Goal: Information Seeking & Learning: Learn about a topic

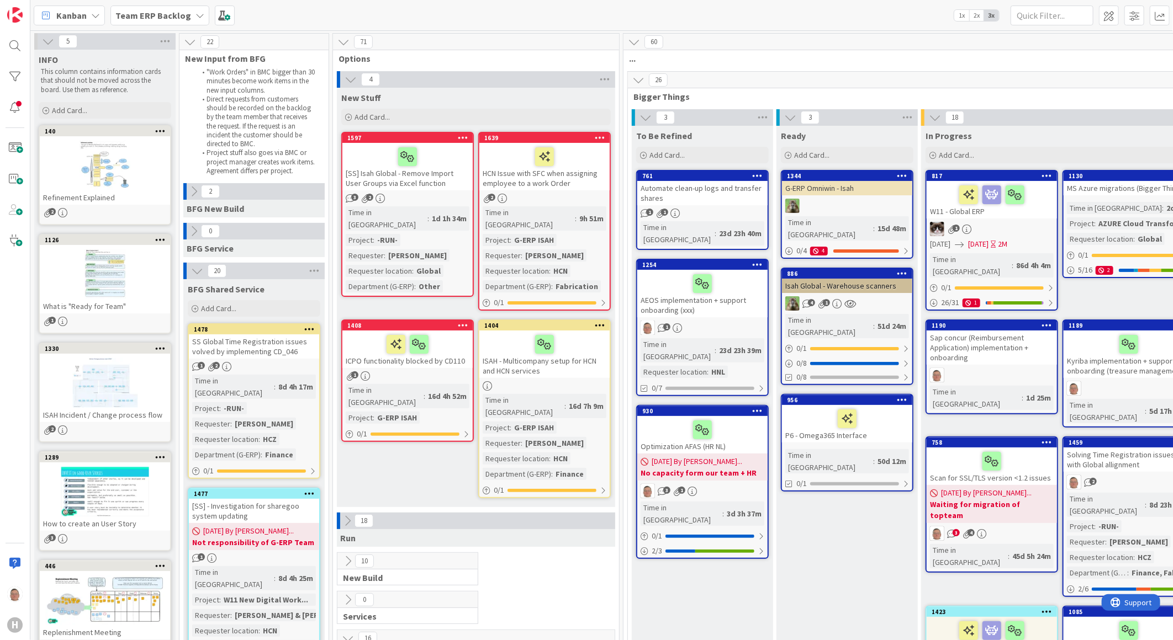
click at [259, 340] on div "SS Global Time Registration issues volved by implementing CD_046" at bounding box center [254, 347] width 130 height 24
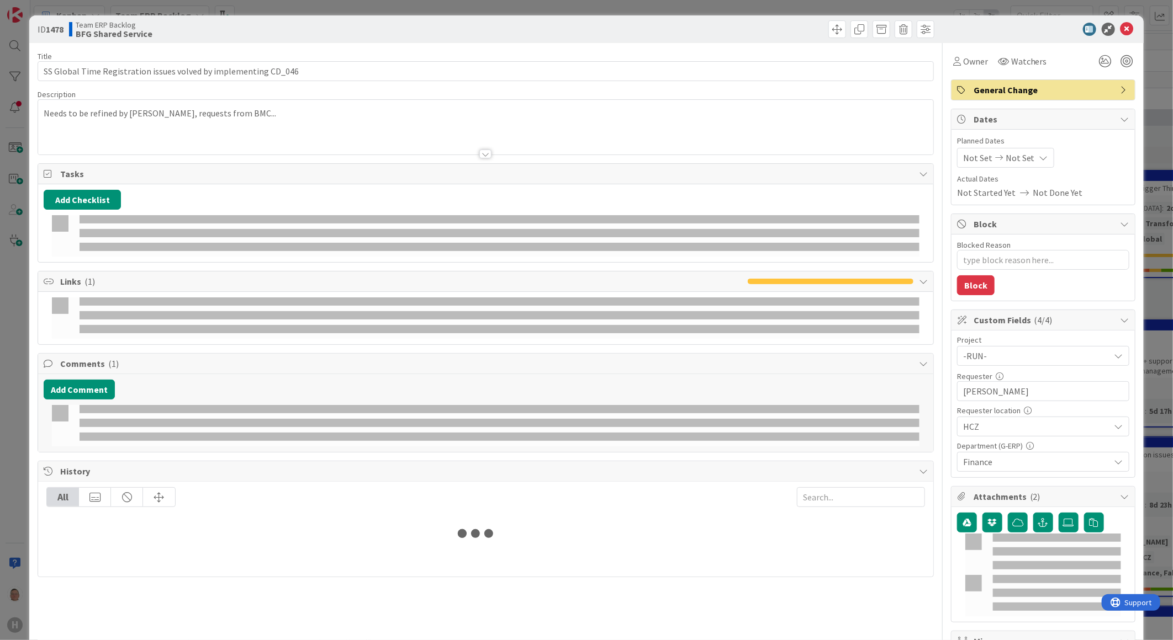
type textarea "x"
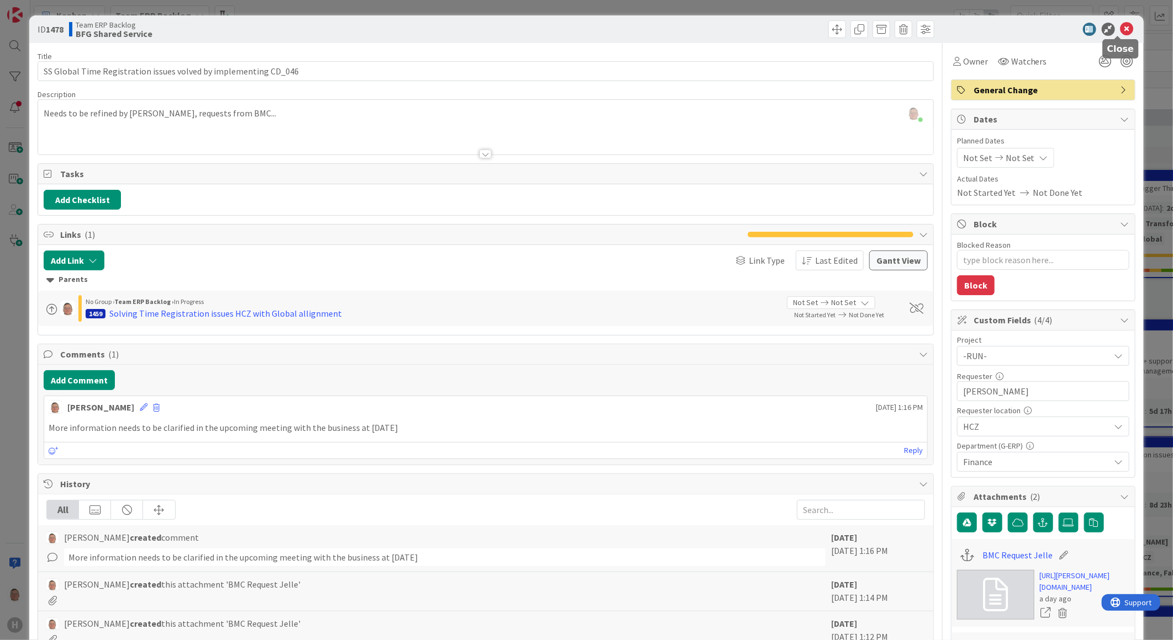
click at [1120, 28] on icon at bounding box center [1126, 29] width 13 height 13
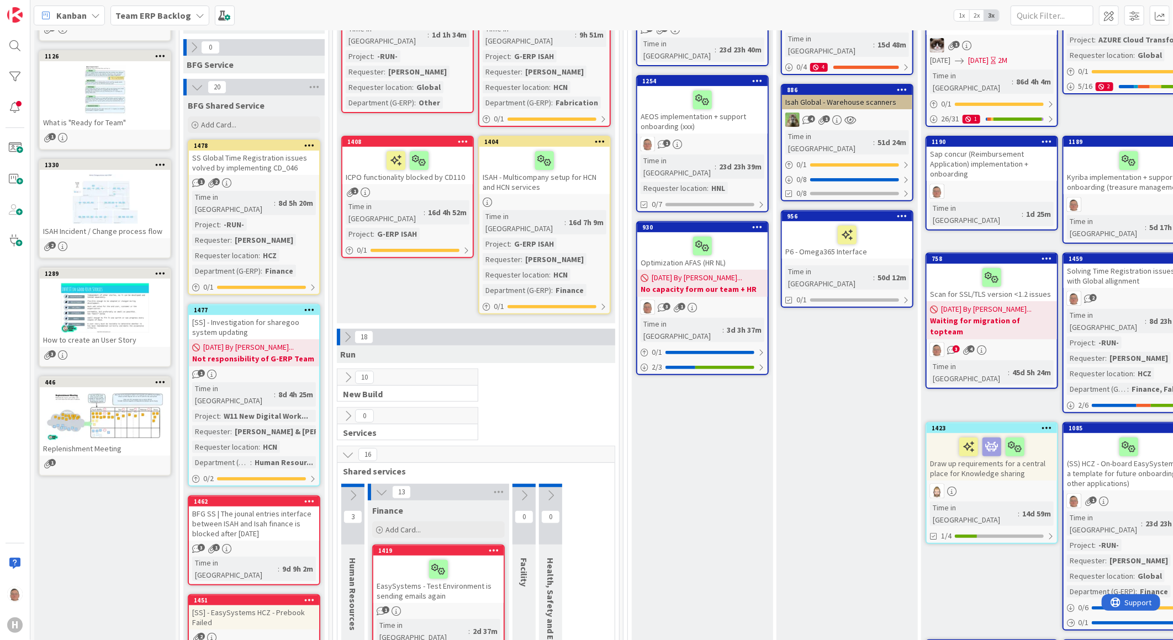
click at [268, 315] on div "[SS] - Investigation for sharegoo system updating" at bounding box center [254, 327] width 130 height 24
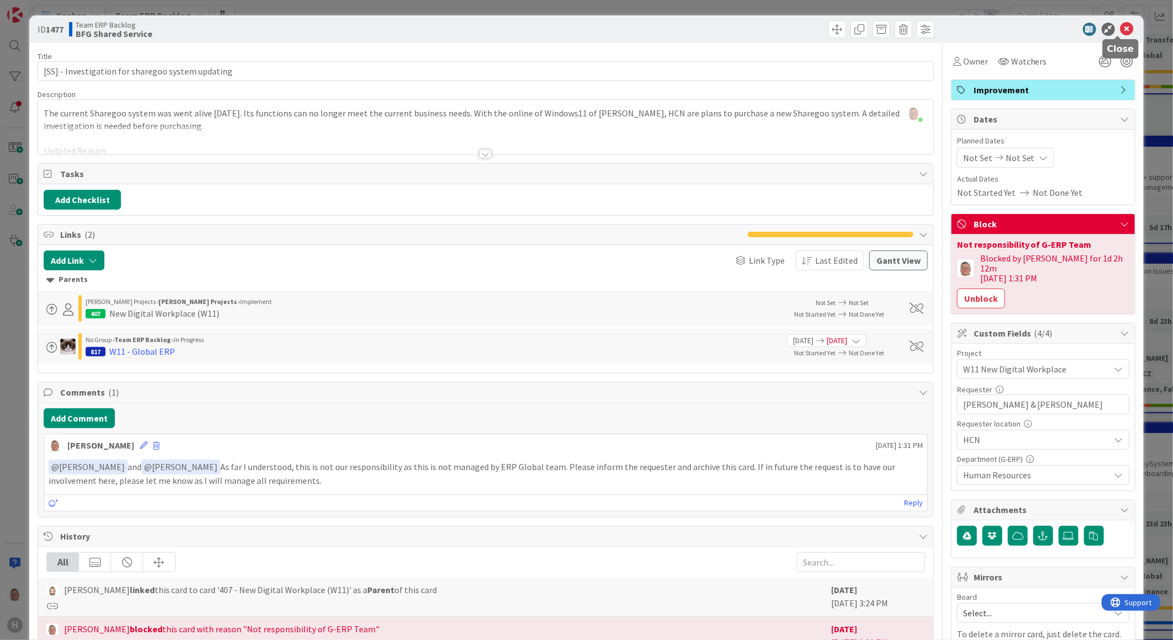
click at [1120, 29] on icon at bounding box center [1126, 29] width 13 height 13
